Goal: Navigation & Orientation: Find specific page/section

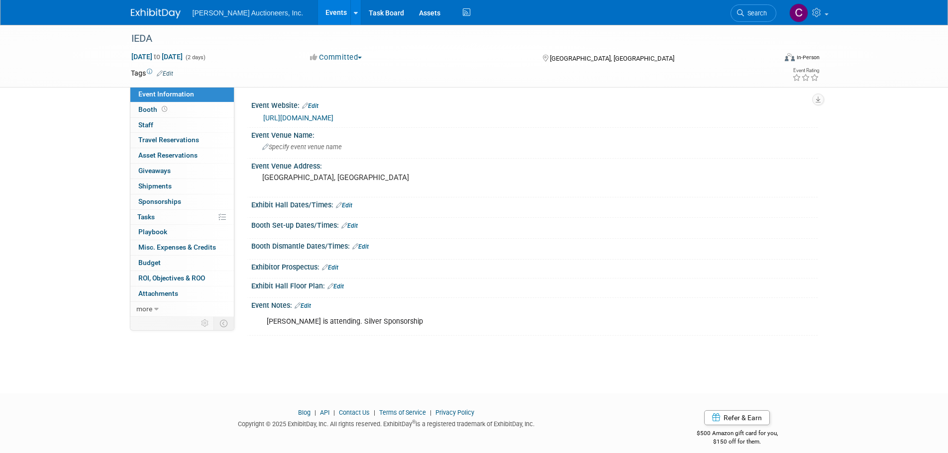
click at [157, 4] on link at bounding box center [162, 8] width 62 height 8
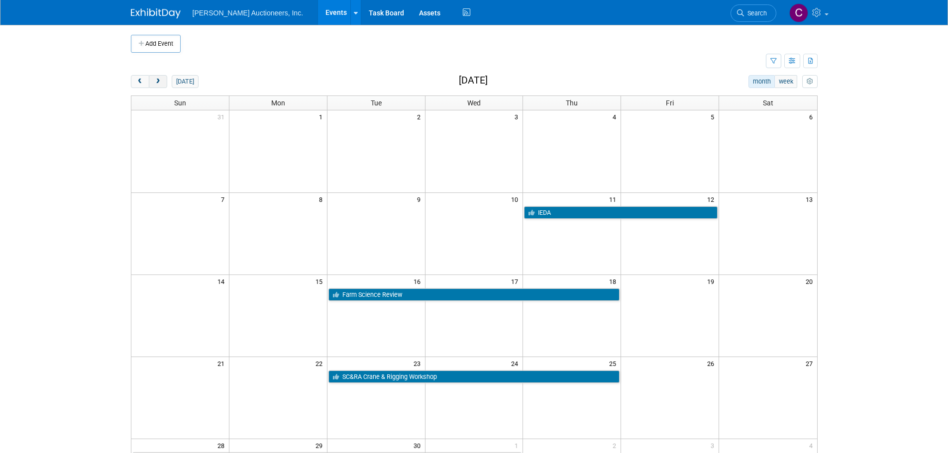
click at [161, 79] on span "next" at bounding box center [157, 82] width 7 height 6
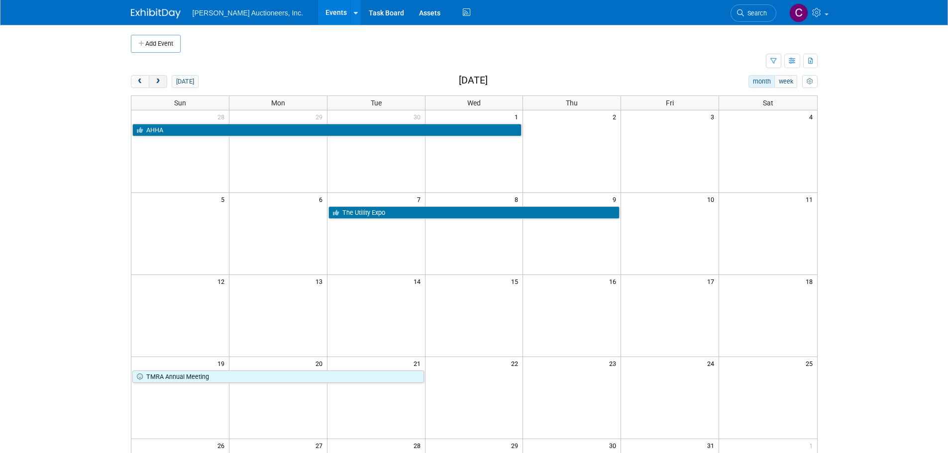
click at [163, 86] on button "next" at bounding box center [158, 81] width 18 height 13
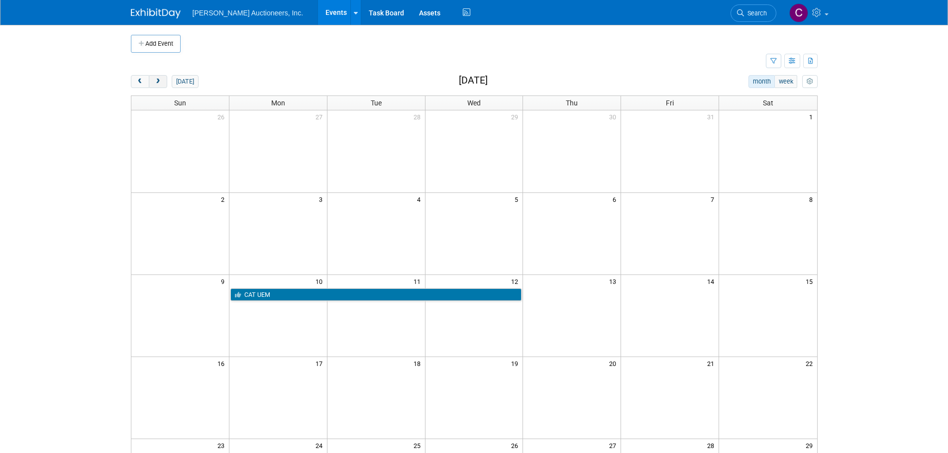
click at [162, 87] on button "next" at bounding box center [158, 81] width 18 height 13
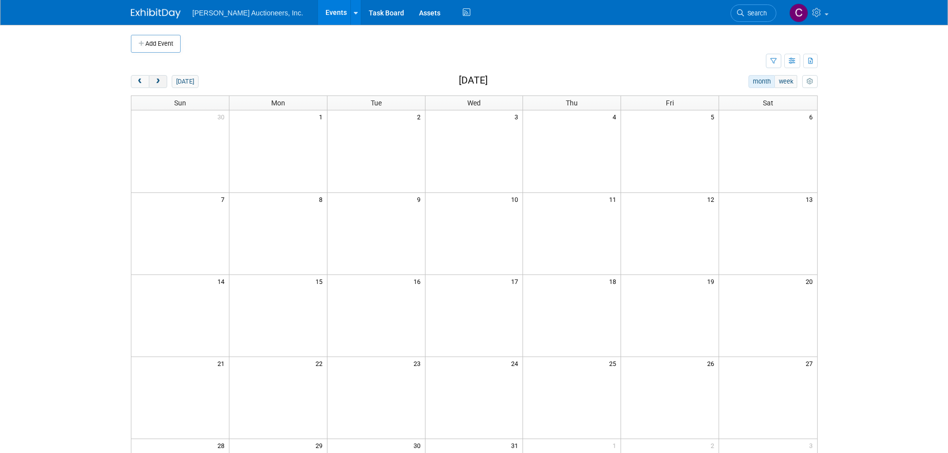
click at [162, 87] on button "next" at bounding box center [158, 81] width 18 height 13
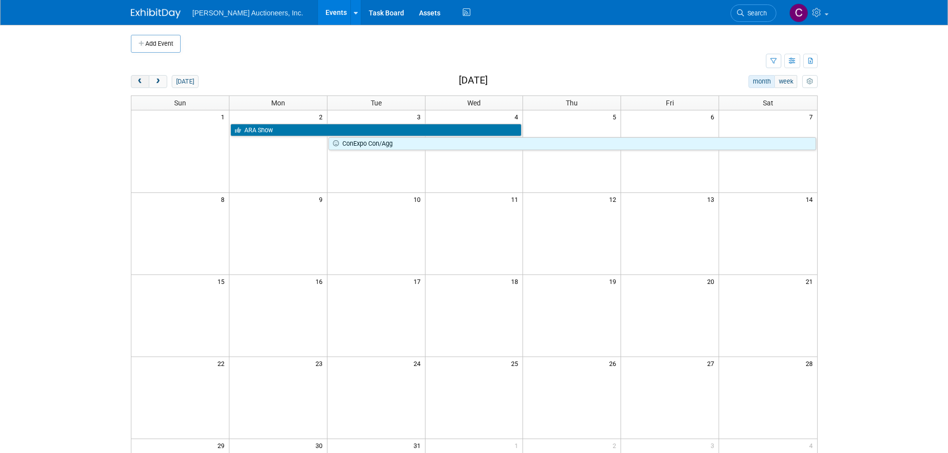
click at [143, 83] on span "prev" at bounding box center [139, 82] width 7 height 6
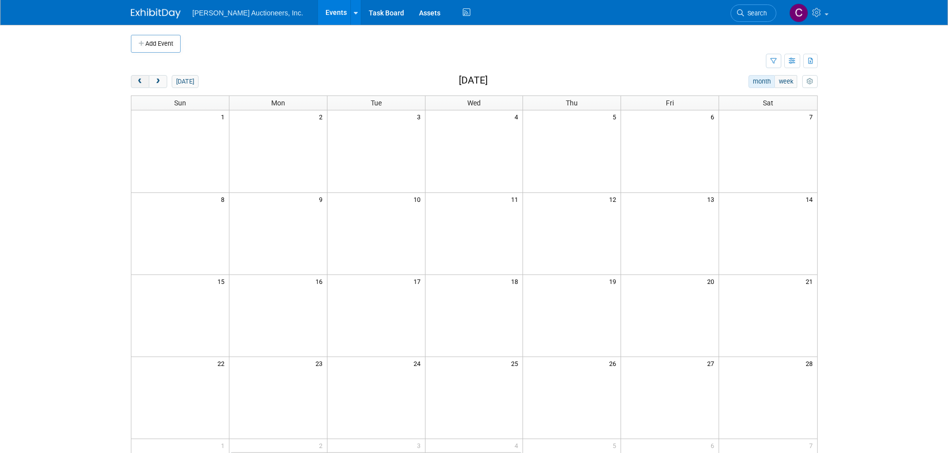
click at [143, 83] on span "prev" at bounding box center [139, 82] width 7 height 6
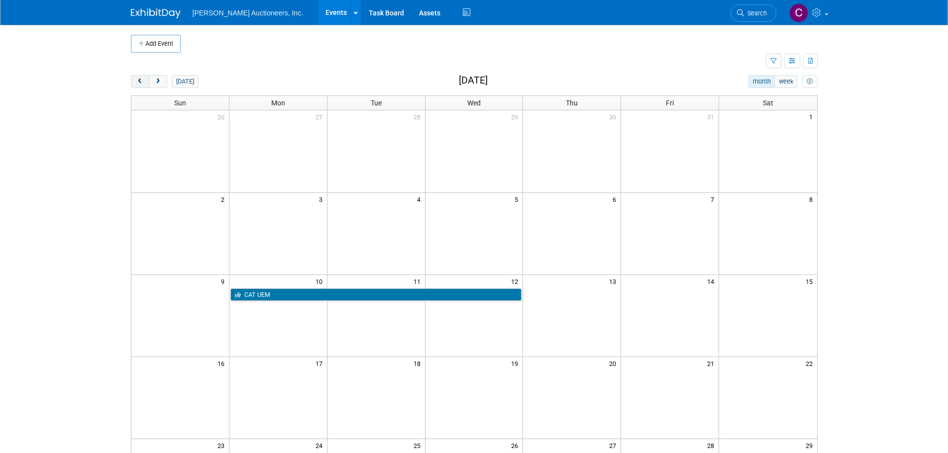
click at [143, 83] on span "prev" at bounding box center [139, 82] width 7 height 6
